Goal: Transaction & Acquisition: Purchase product/service

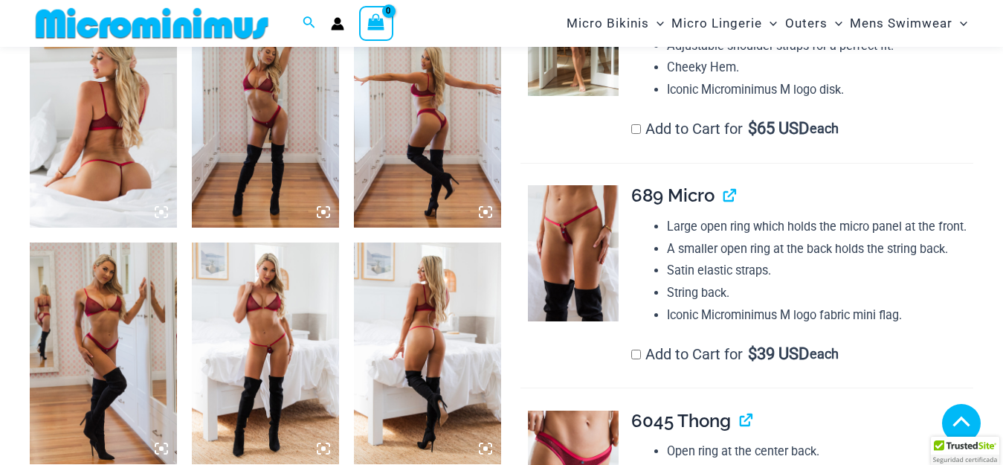
scroll to position [1618, 0]
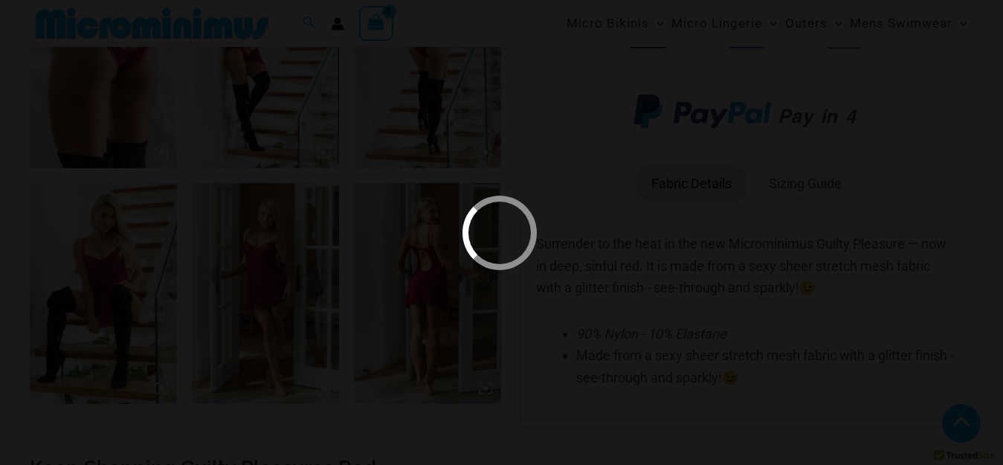
click at [468, 300] on div at bounding box center [501, 232] width 1003 height 465
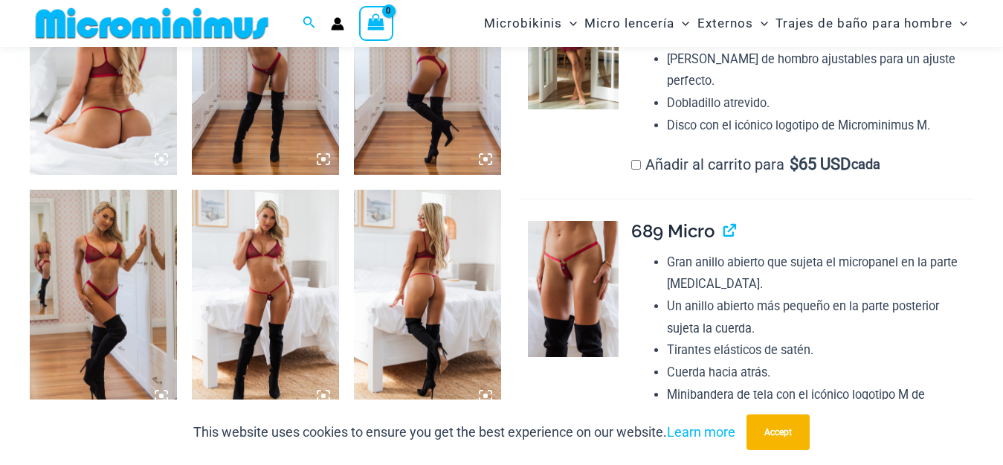
scroll to position [1024, 0]
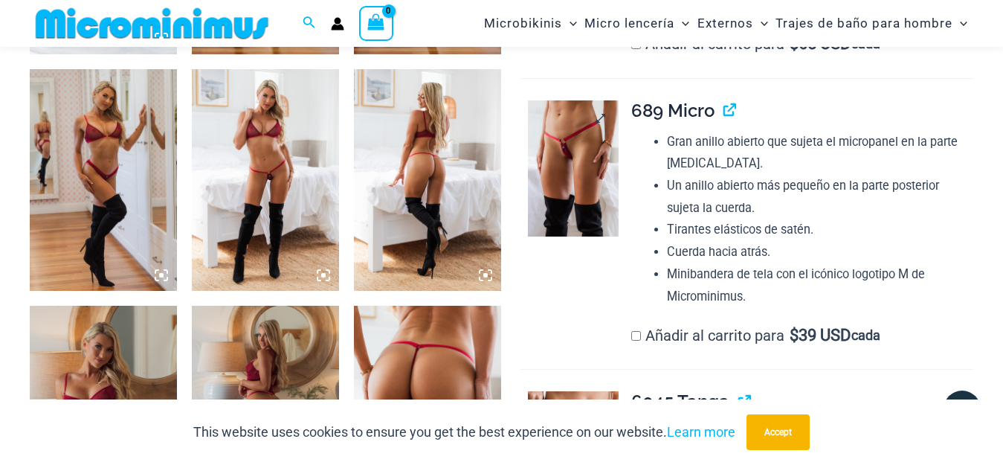
click at [569, 140] on img at bounding box center [573, 168] width 91 height 136
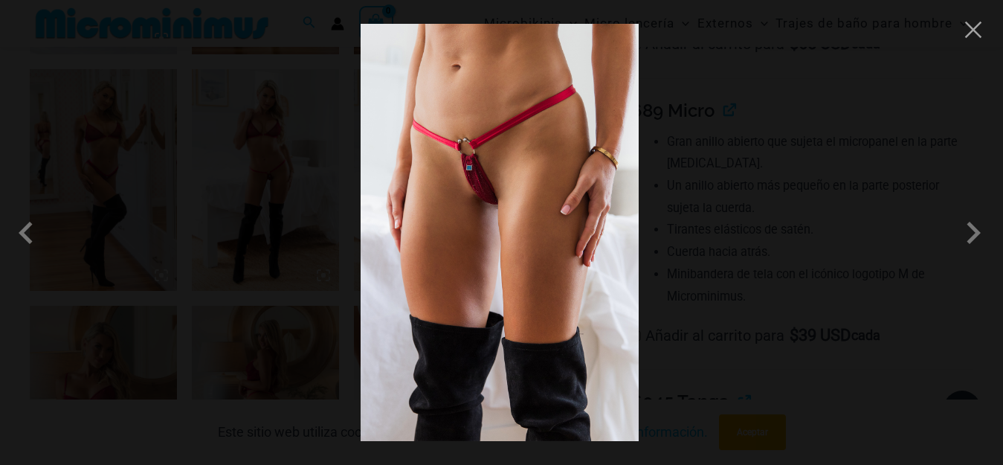
click at [481, 184] on img at bounding box center [499, 232] width 278 height 417
click at [719, 178] on div at bounding box center [501, 232] width 1003 height 465
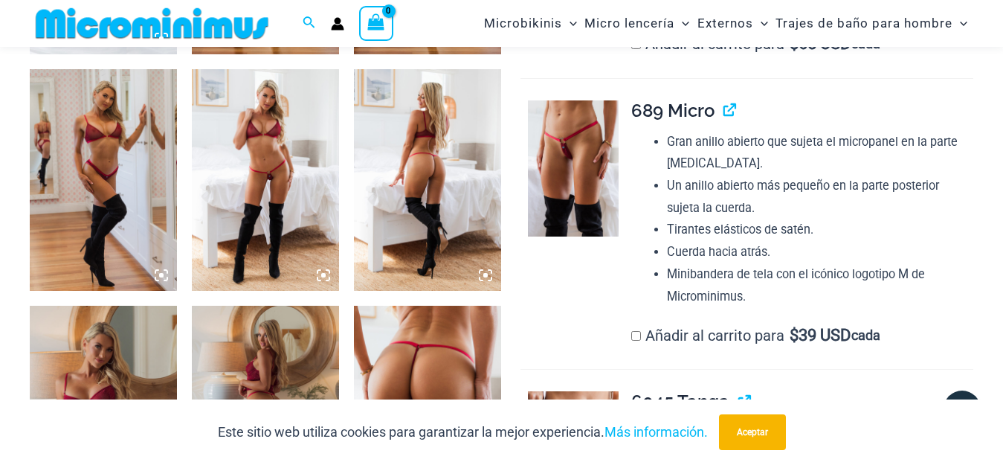
click at [595, 391] on link at bounding box center [573, 459] width 91 height 136
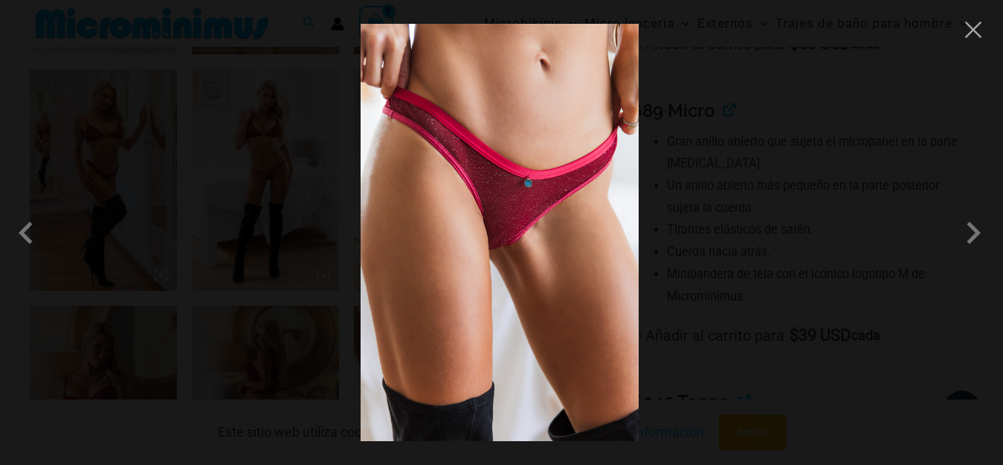
click at [482, 207] on img at bounding box center [499, 232] width 278 height 417
click at [21, 240] on span at bounding box center [29, 232] width 45 height 45
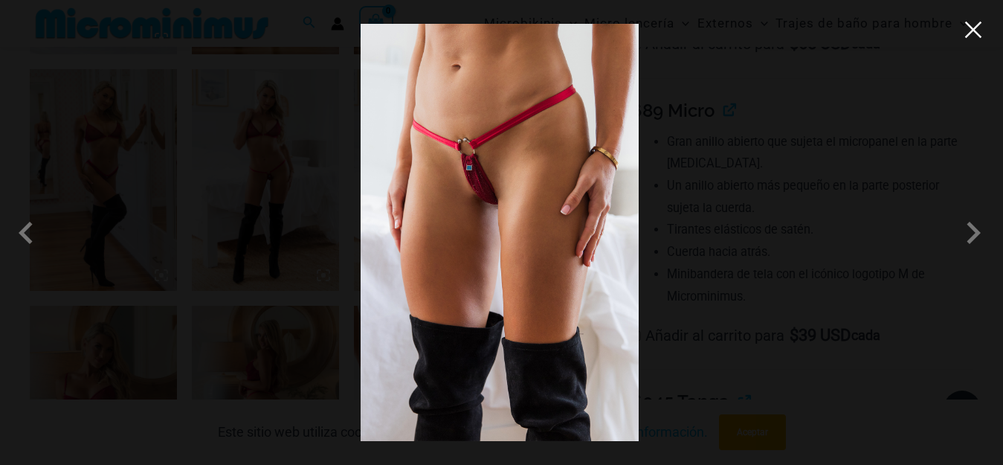
click at [973, 22] on button "Close" at bounding box center [973, 30] width 22 height 22
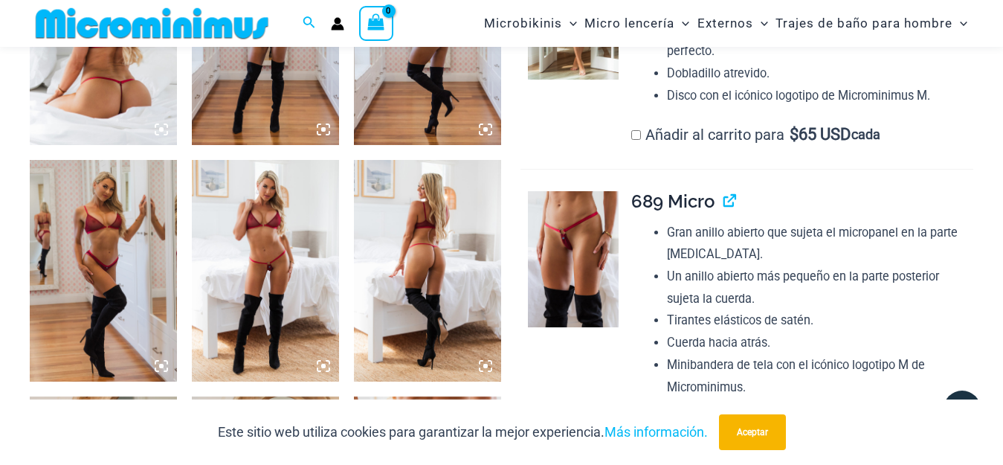
scroll to position [1637, 0]
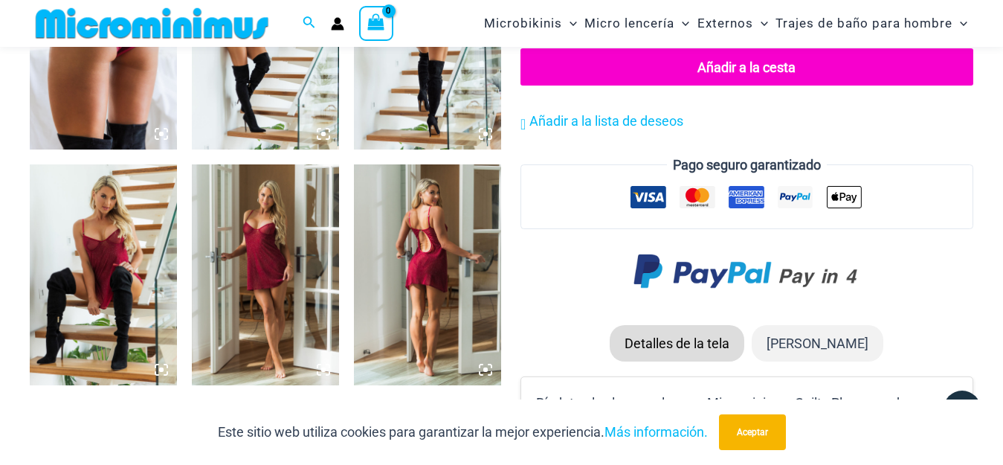
click at [157, 371] on icon at bounding box center [161, 369] width 13 height 13
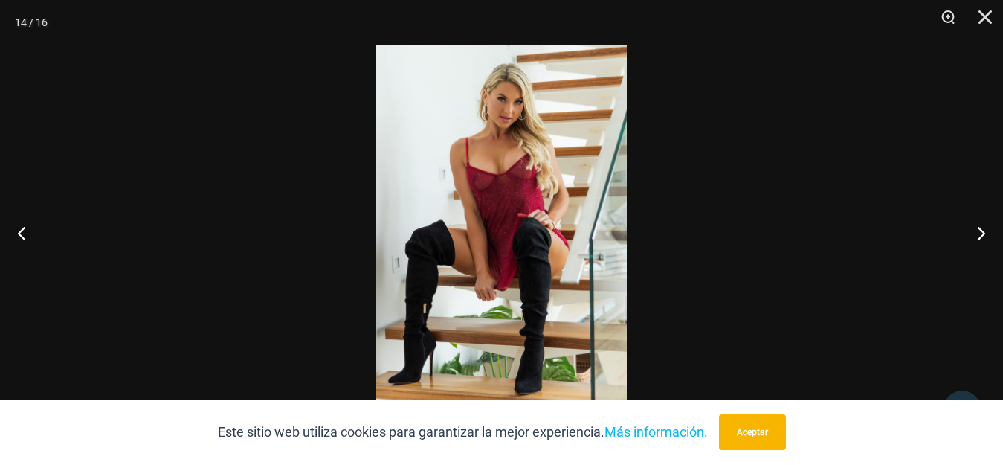
click at [521, 266] on img at bounding box center [501, 232] width 250 height 375
